Goal: Navigation & Orientation: Go to known website

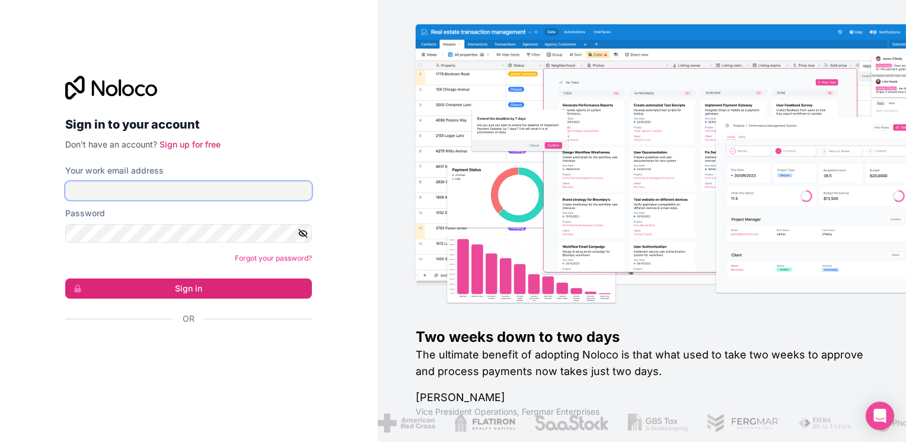
click at [87, 196] on input "Your work email address" at bounding box center [188, 190] width 247 height 19
type input "[EMAIL_ADDRESS][DOMAIN_NAME]"
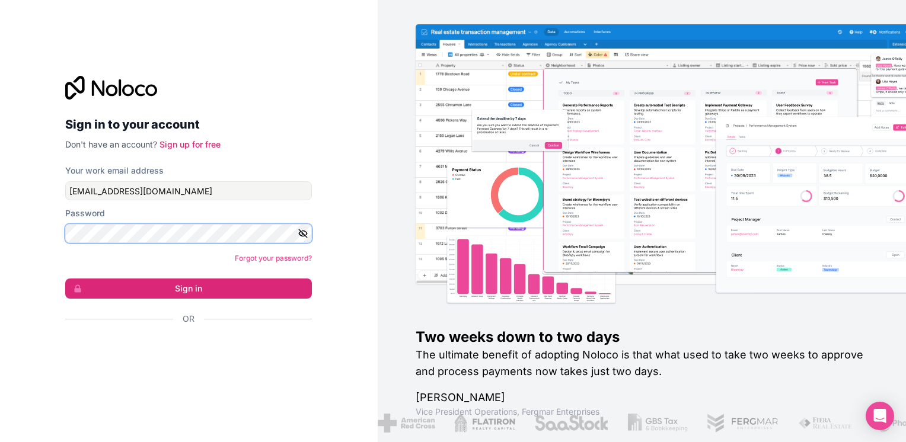
click at [65, 279] on button "Sign in" at bounding box center [188, 289] width 247 height 20
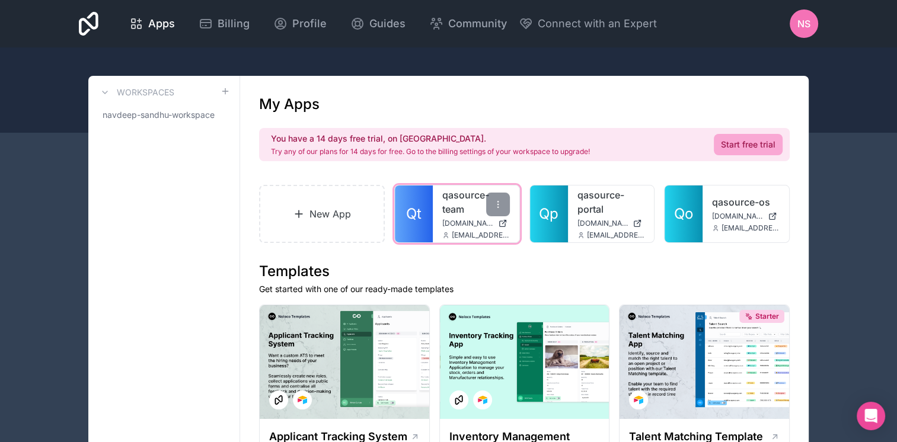
click at [433, 217] on div "qasource-team [DOMAIN_NAME] [EMAIL_ADDRESS][DOMAIN_NAME]" at bounding box center [476, 214] width 87 height 57
click at [449, 214] on link "qasource-team" at bounding box center [476, 202] width 68 height 28
